Goal: Find specific page/section: Find specific page/section

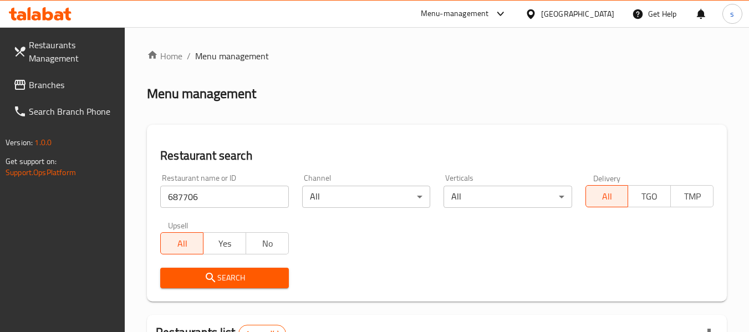
scroll to position [111, 0]
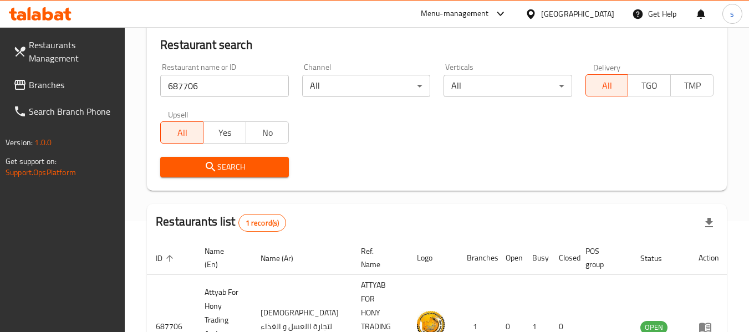
click at [541, 14] on div at bounding box center [533, 14] width 16 height 12
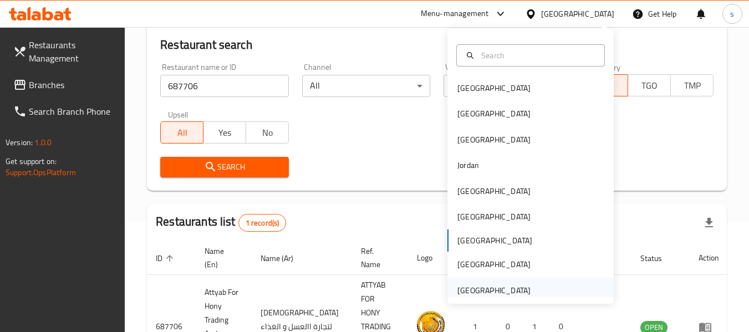
click at [467, 291] on div "[GEOGRAPHIC_DATA]" at bounding box center [493, 290] width 73 height 12
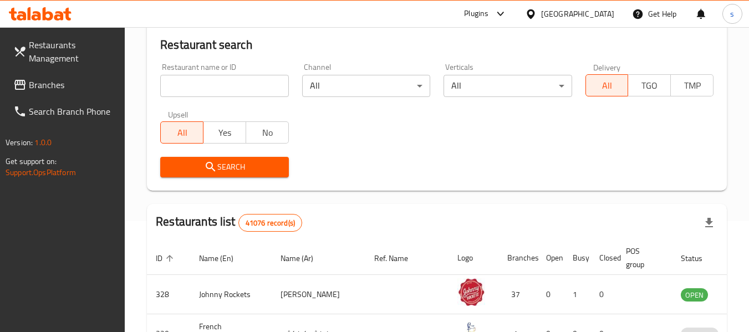
click at [219, 90] on input "search" at bounding box center [224, 86] width 128 height 22
paste input "775551"
type input "775551"
click button "Search" at bounding box center [224, 167] width 128 height 21
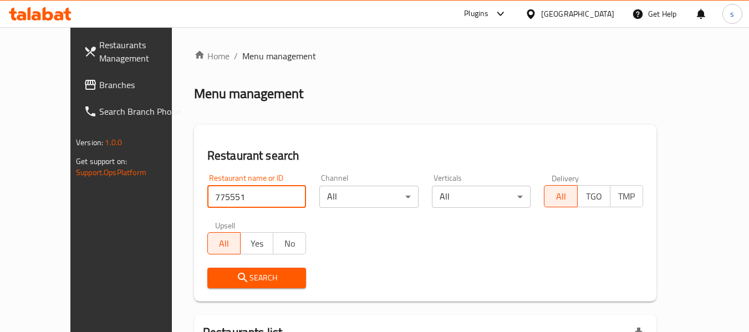
click at [99, 84] on span "Branches" at bounding box center [143, 84] width 88 height 13
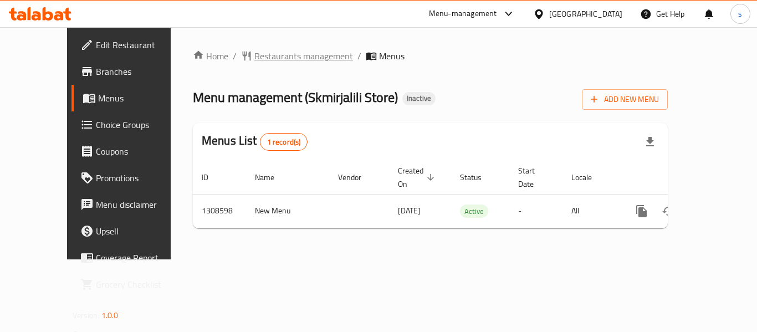
click at [264, 60] on span "Restaurants management" at bounding box center [303, 55] width 99 height 13
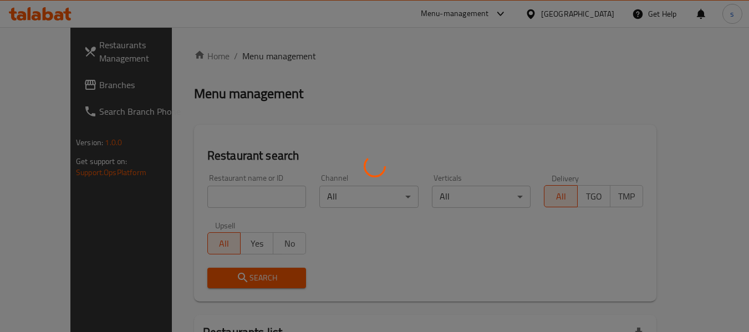
click at [194, 199] on div at bounding box center [374, 166] width 749 height 332
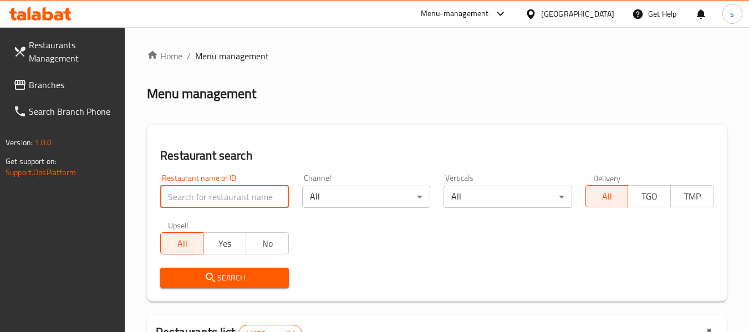
click at [192, 196] on input "search" at bounding box center [224, 197] width 128 height 22
paste input "704707"
type input "704707"
click button "Search" at bounding box center [224, 278] width 128 height 21
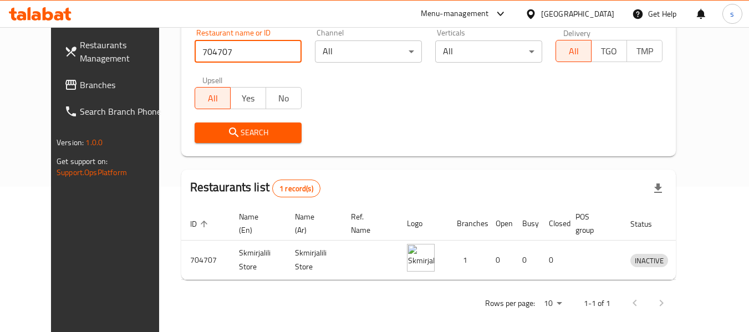
scroll to position [153, 0]
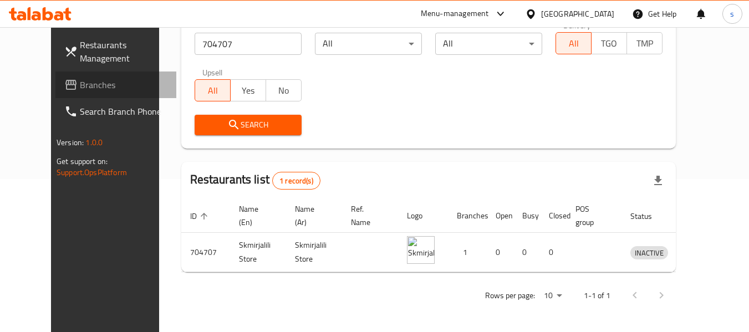
click at [80, 91] on span "Branches" at bounding box center [124, 84] width 88 height 13
